Goal: Task Accomplishment & Management: Use online tool/utility

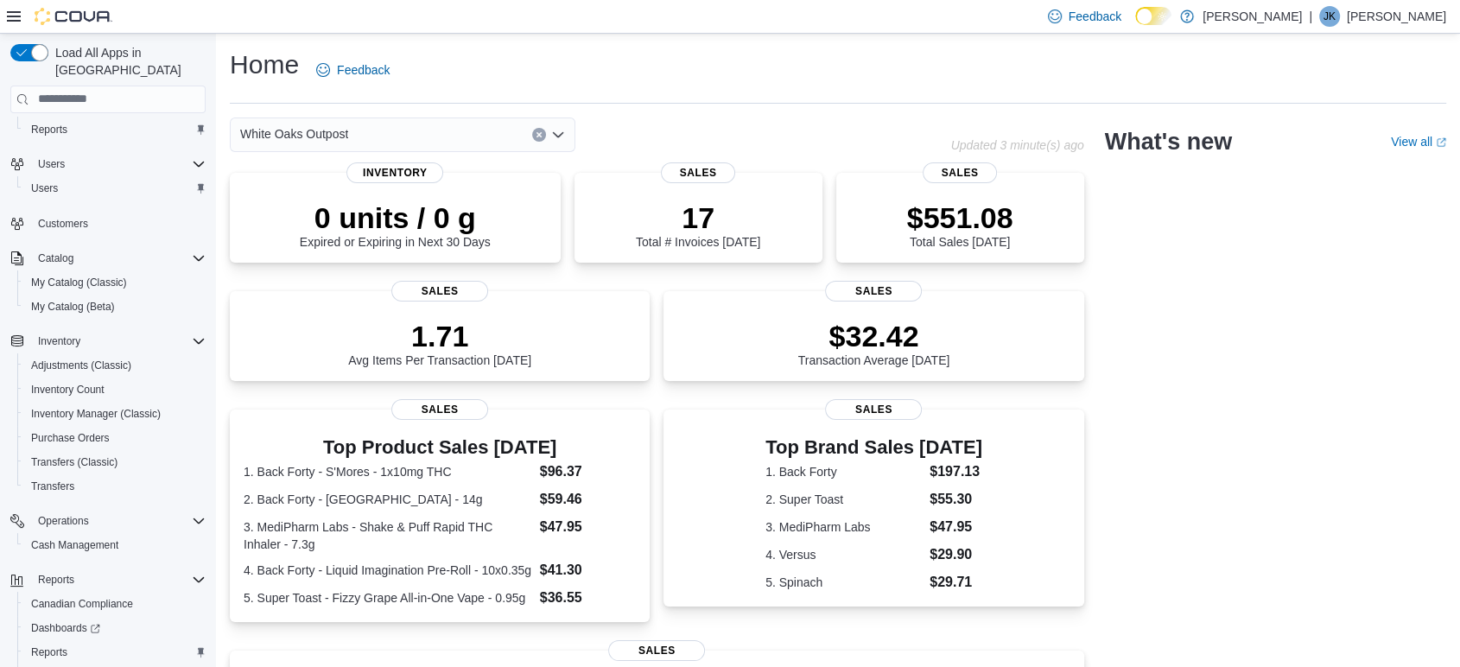
scroll to position [114, 0]
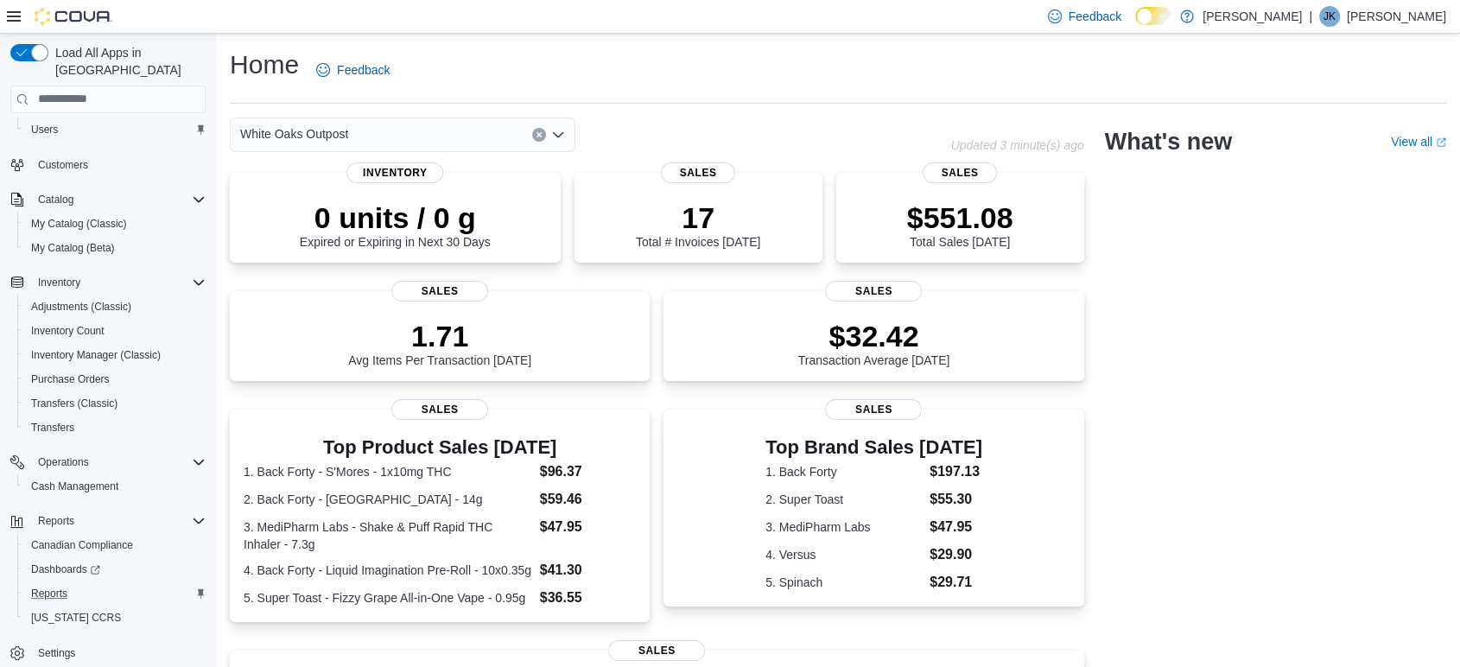
click at [62, 586] on button "Reports" at bounding box center [114, 594] width 195 height 24
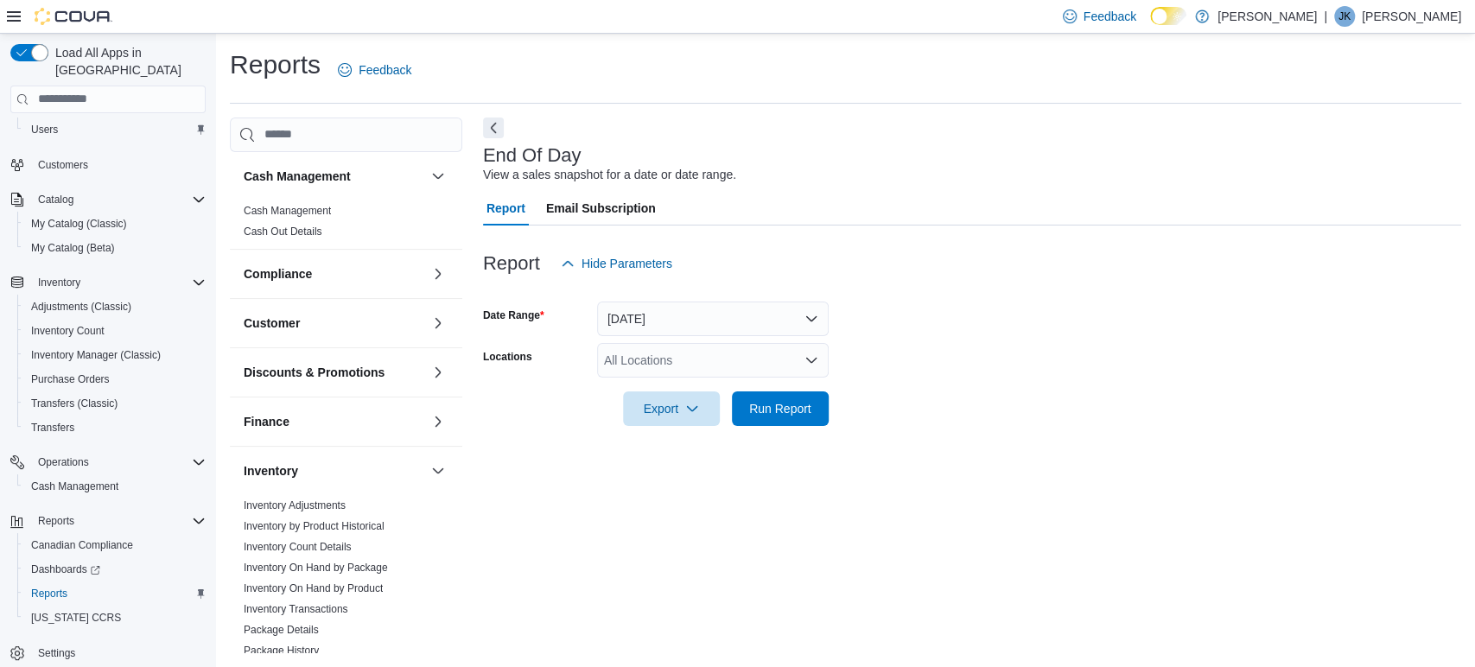
click at [617, 351] on div "All Locations" at bounding box center [713, 360] width 232 height 35
type input "**"
click at [702, 391] on span "White Oaks Outpost" at bounding box center [688, 389] width 108 height 17
drag, startPoint x: 920, startPoint y: 454, endPoint x: 816, endPoint y: 440, distance: 105.6
click at [919, 454] on div "End Of Day View a sales snapshot for a date or date range. Report Email Subscri…" at bounding box center [972, 385] width 978 height 535
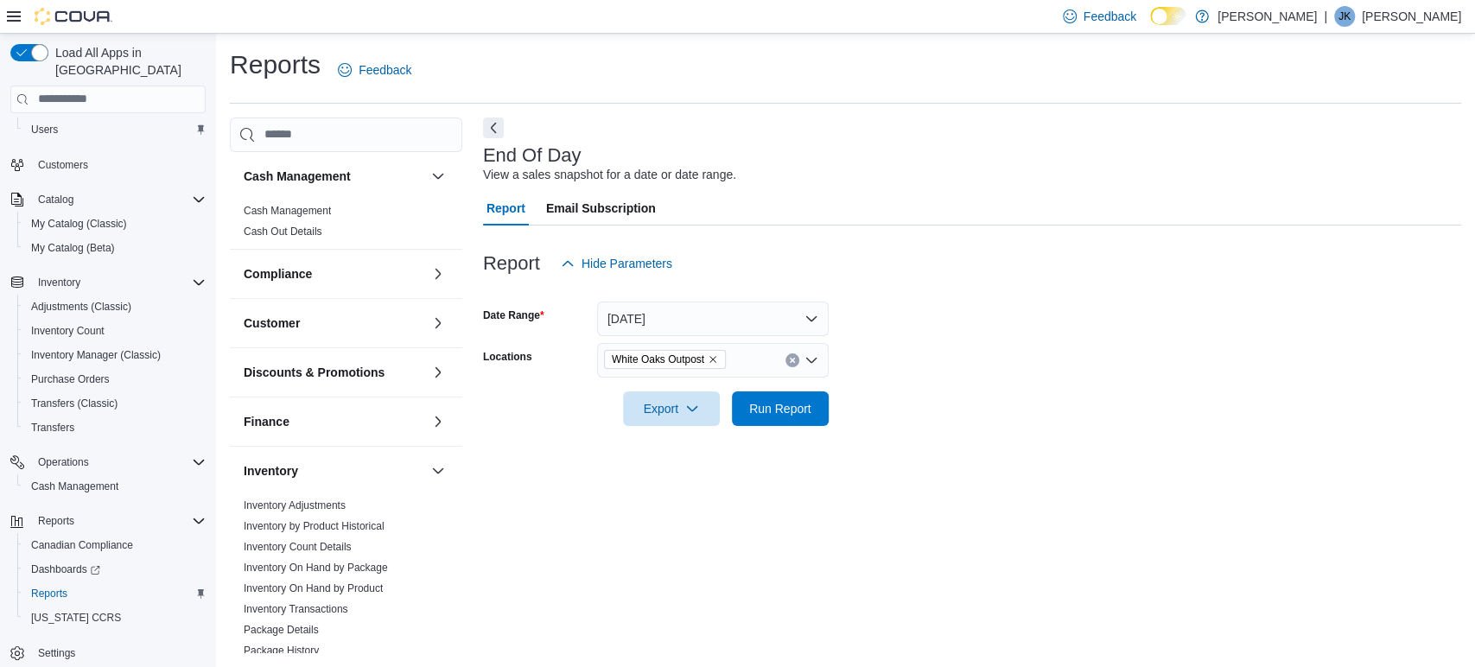
click at [785, 429] on div at bounding box center [972, 436] width 978 height 21
click at [791, 404] on span "Run Report" at bounding box center [780, 407] width 62 height 17
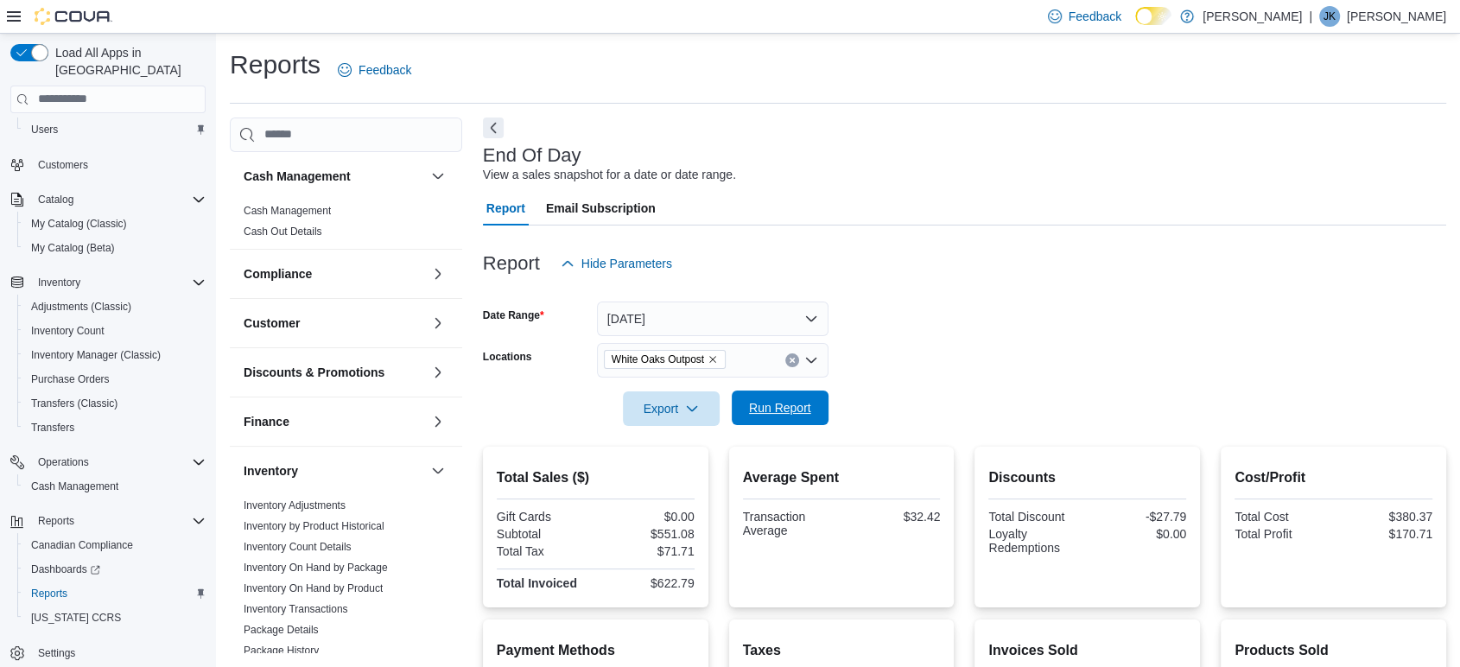
click at [779, 408] on span "Run Report" at bounding box center [780, 407] width 62 height 17
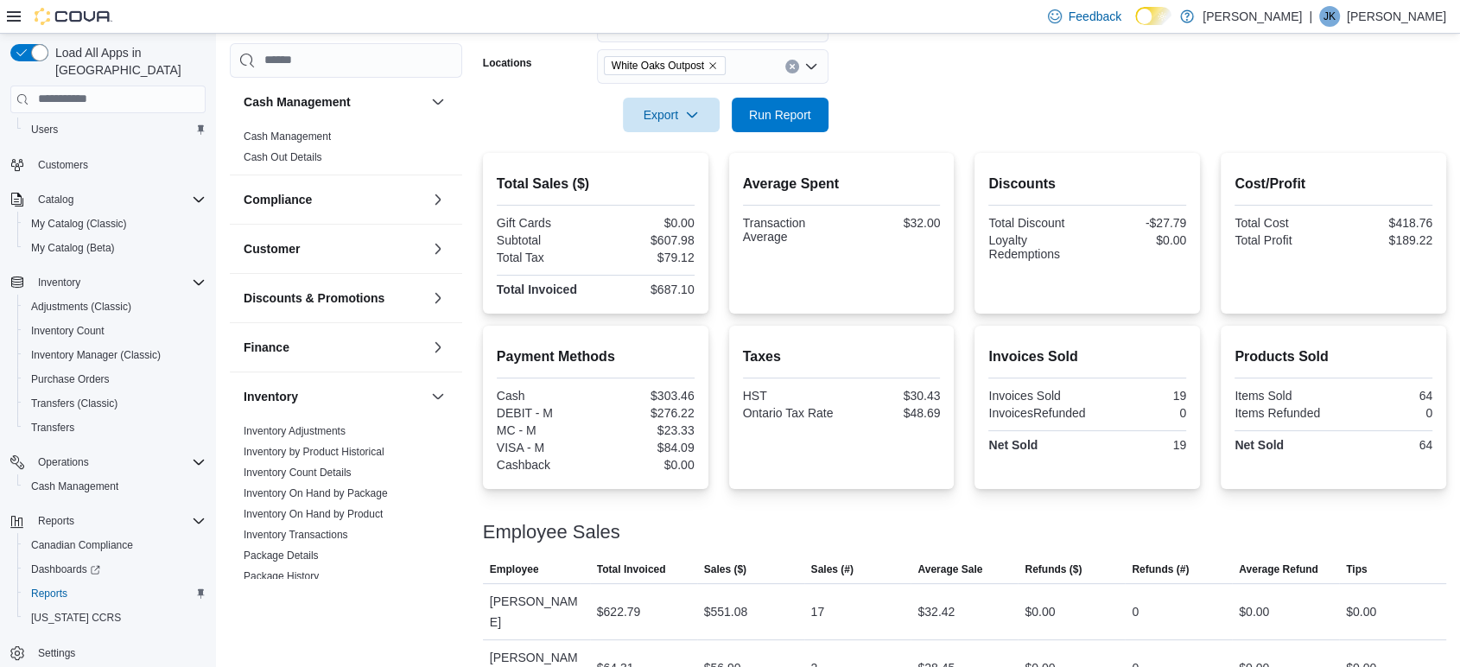
scroll to position [198, 0]
